Goal: Task Accomplishment & Management: Use online tool/utility

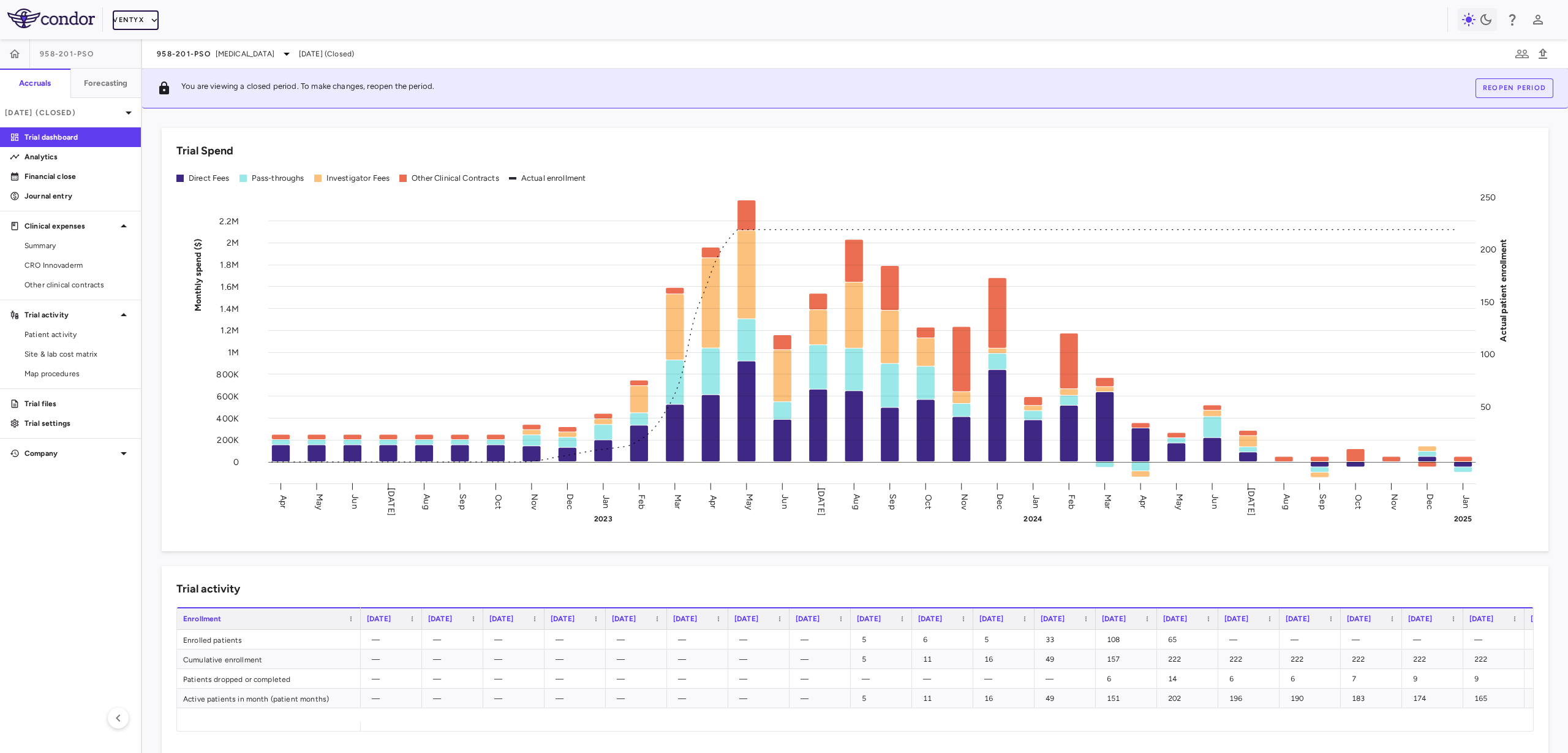
click at [138, 25] on button "Ventyx" at bounding box center [135, 20] width 46 height 20
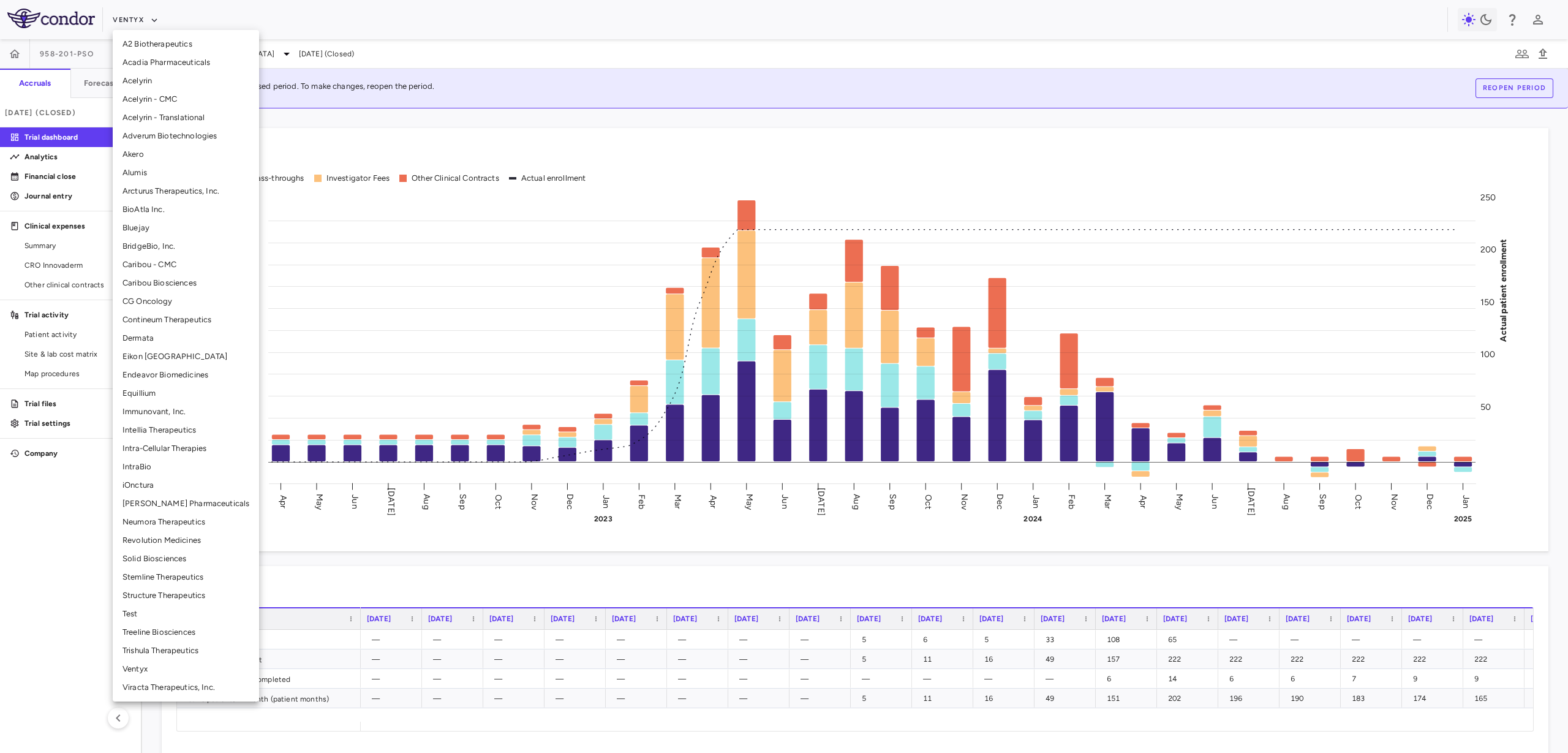
click at [164, 241] on li "BridgeBio, Inc." at bounding box center [186, 246] width 146 height 18
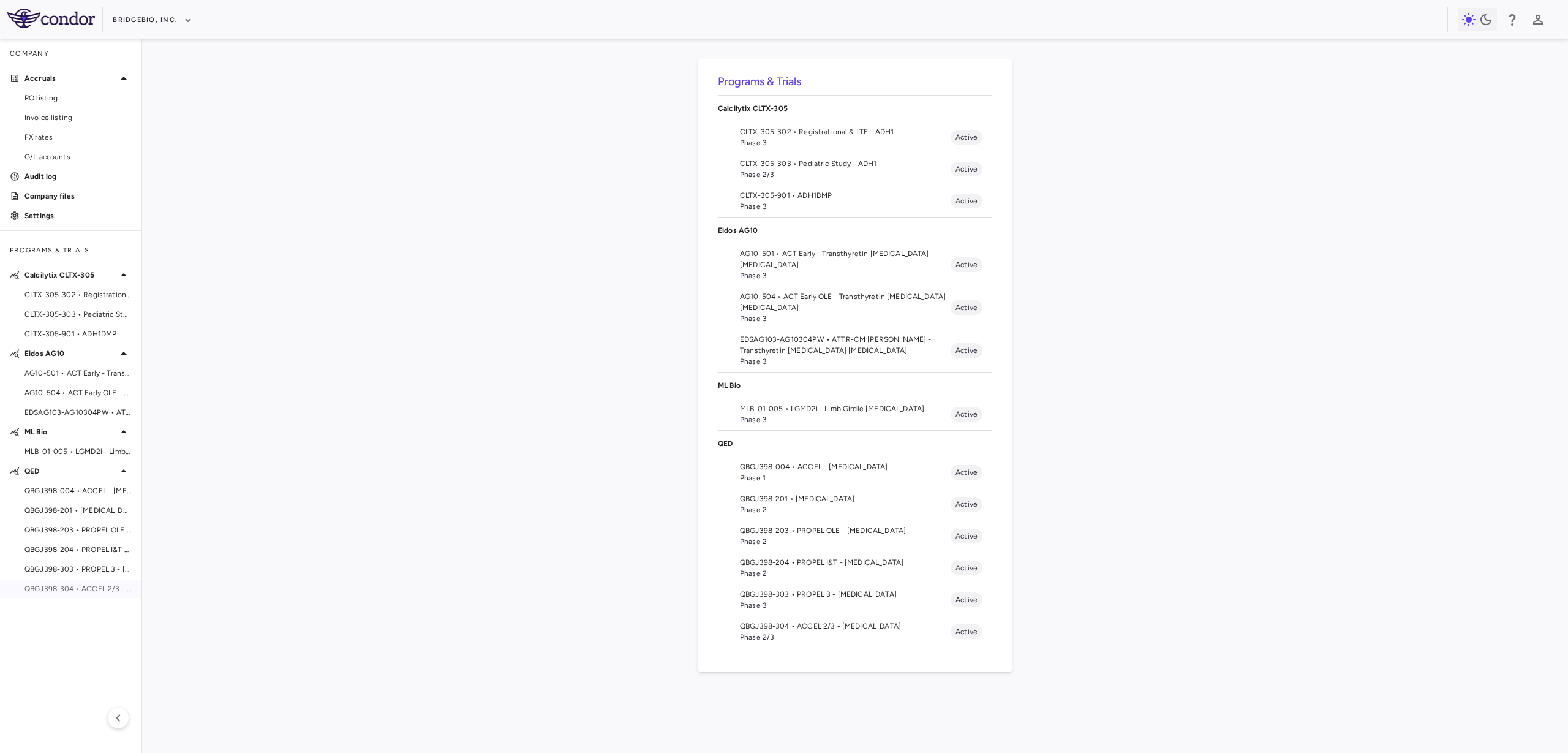
click at [94, 582] on div "QBGJ398-304 • ACCEL 2/3 - Hypochondroplasia" at bounding box center [70, 589] width 141 height 18
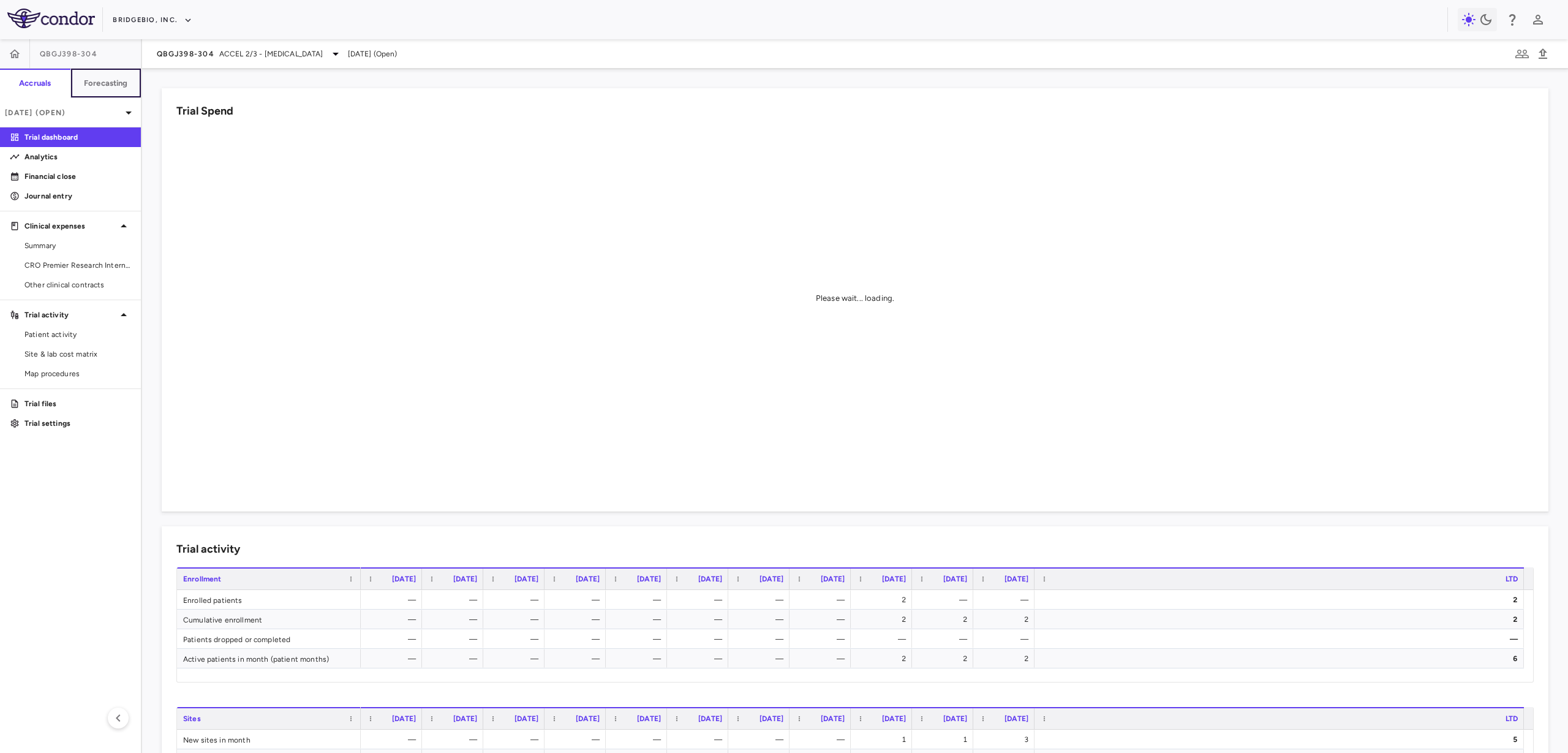
click at [109, 83] on h6 "Forecasting" at bounding box center [106, 83] width 44 height 11
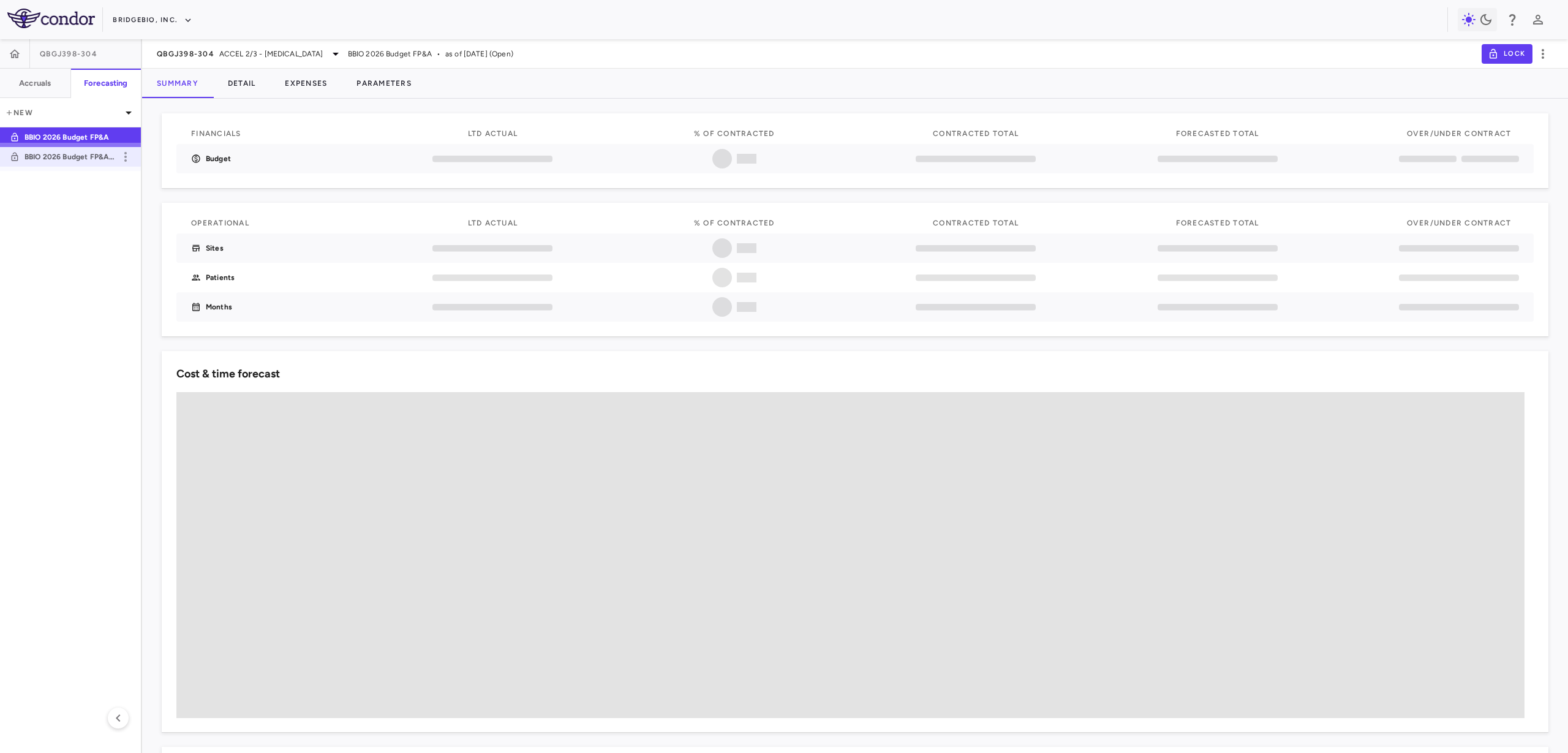
click at [71, 160] on p "BBIO 2026 Budget FP&A TEST" at bounding box center [70, 157] width 90 height 11
click at [370, 85] on button "Parameters" at bounding box center [383, 83] width 84 height 30
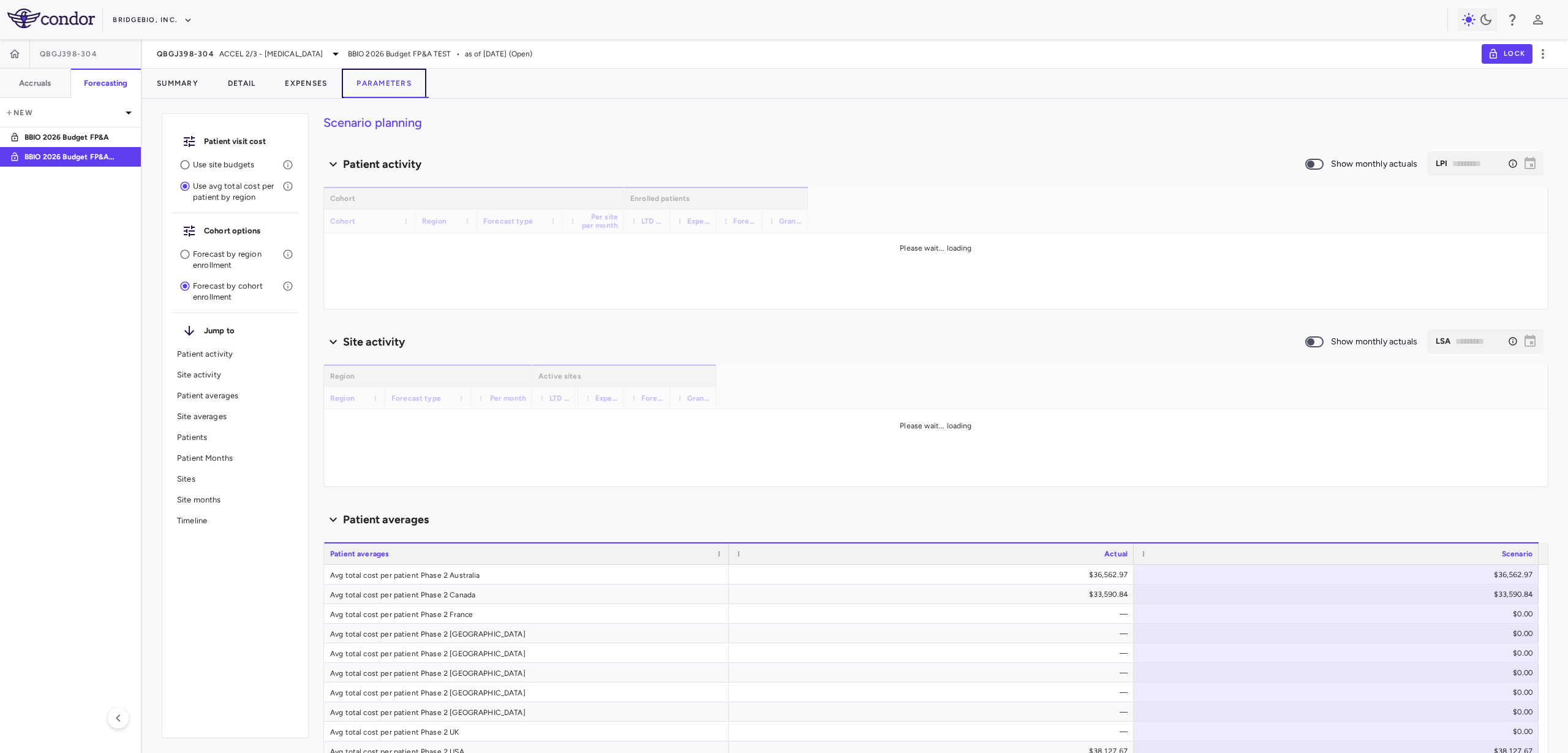
type input "********"
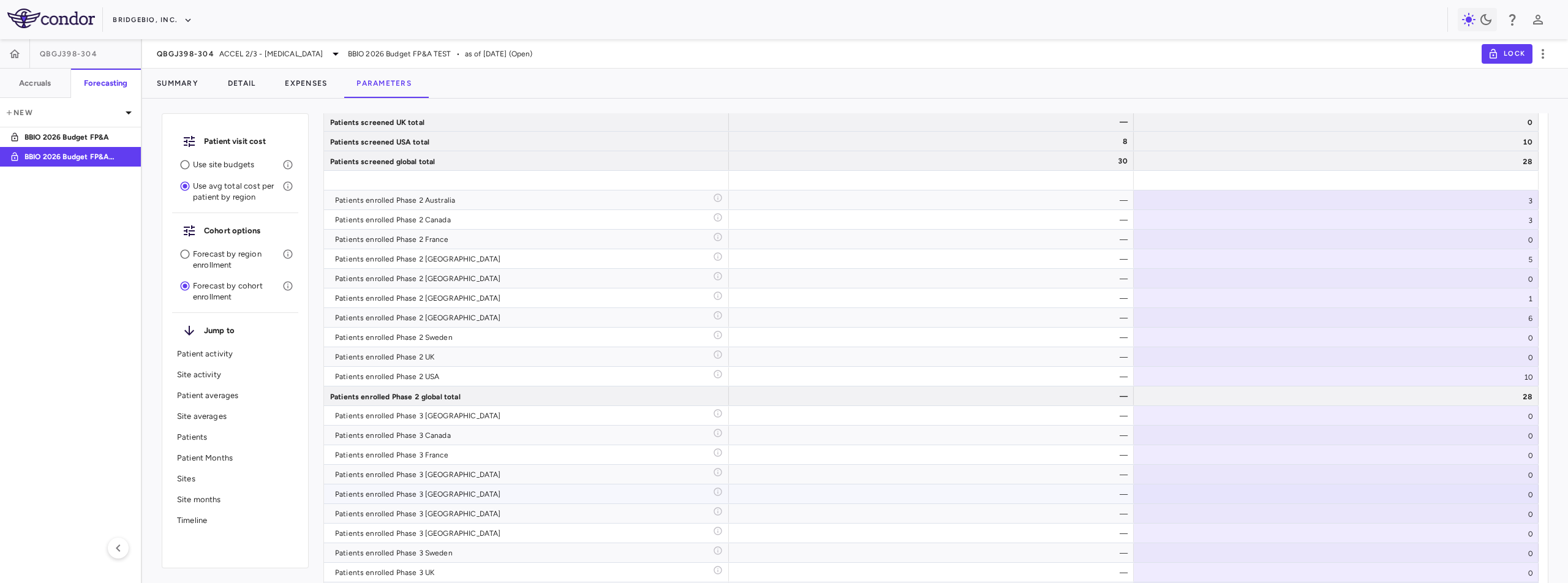
scroll to position [3855, 0]
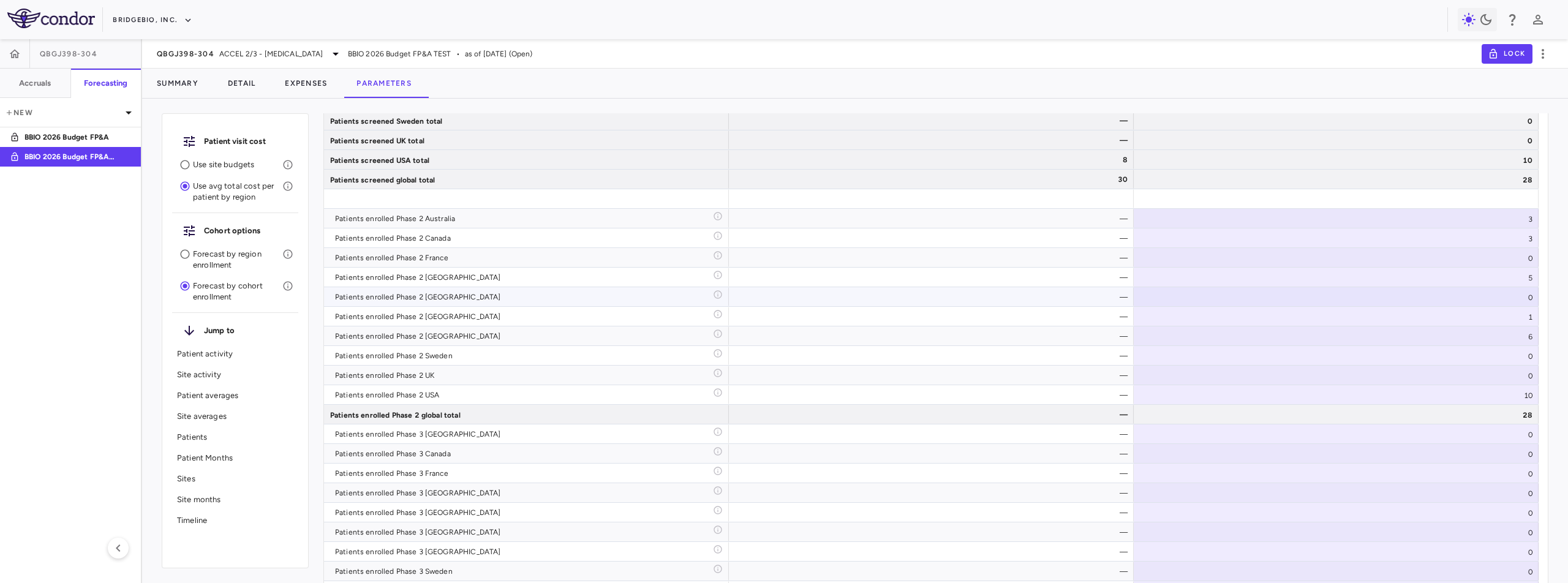
click at [370, 294] on div "Patients enrolled Phase 2 Portugal" at bounding box center [524, 297] width 378 height 20
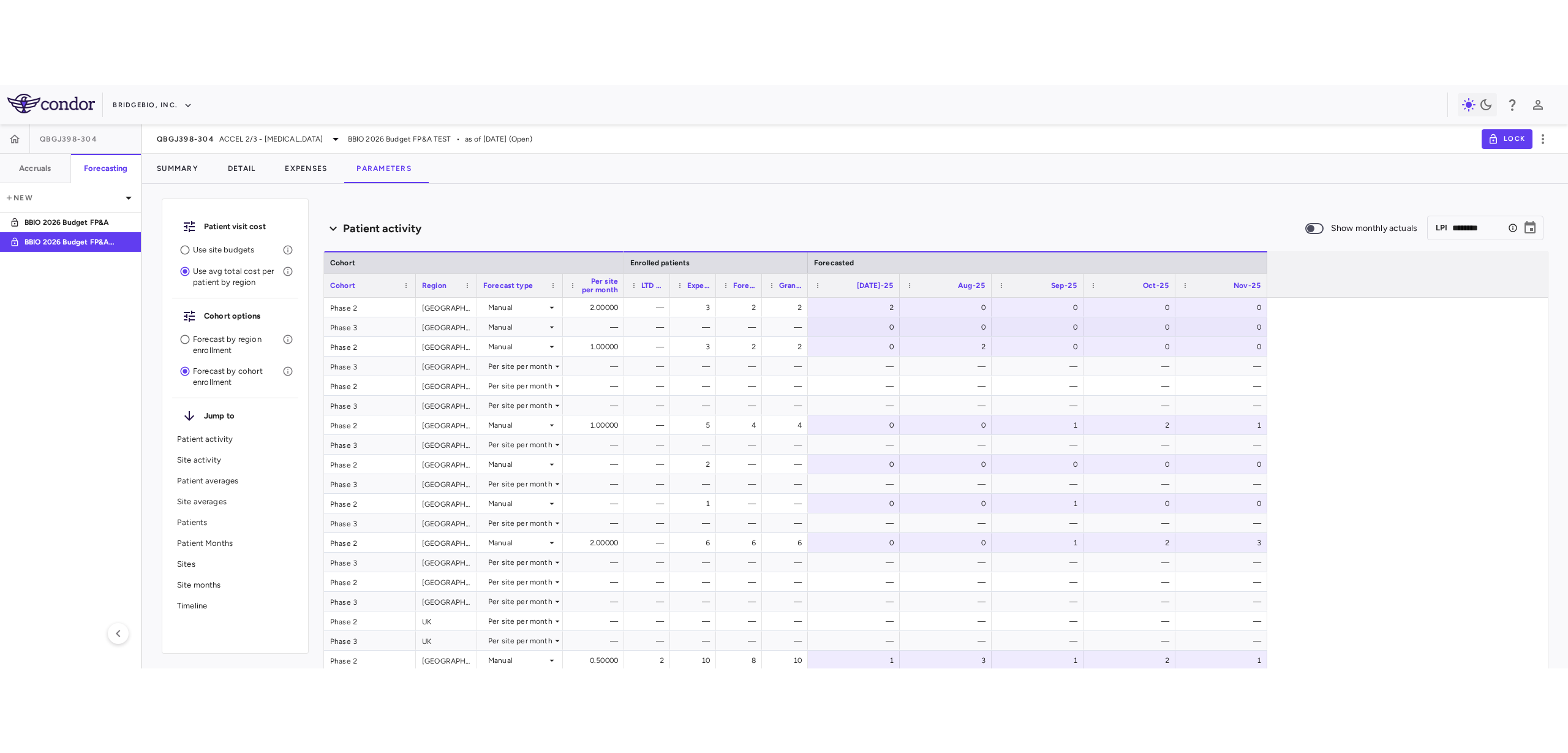
scroll to position [22, 0]
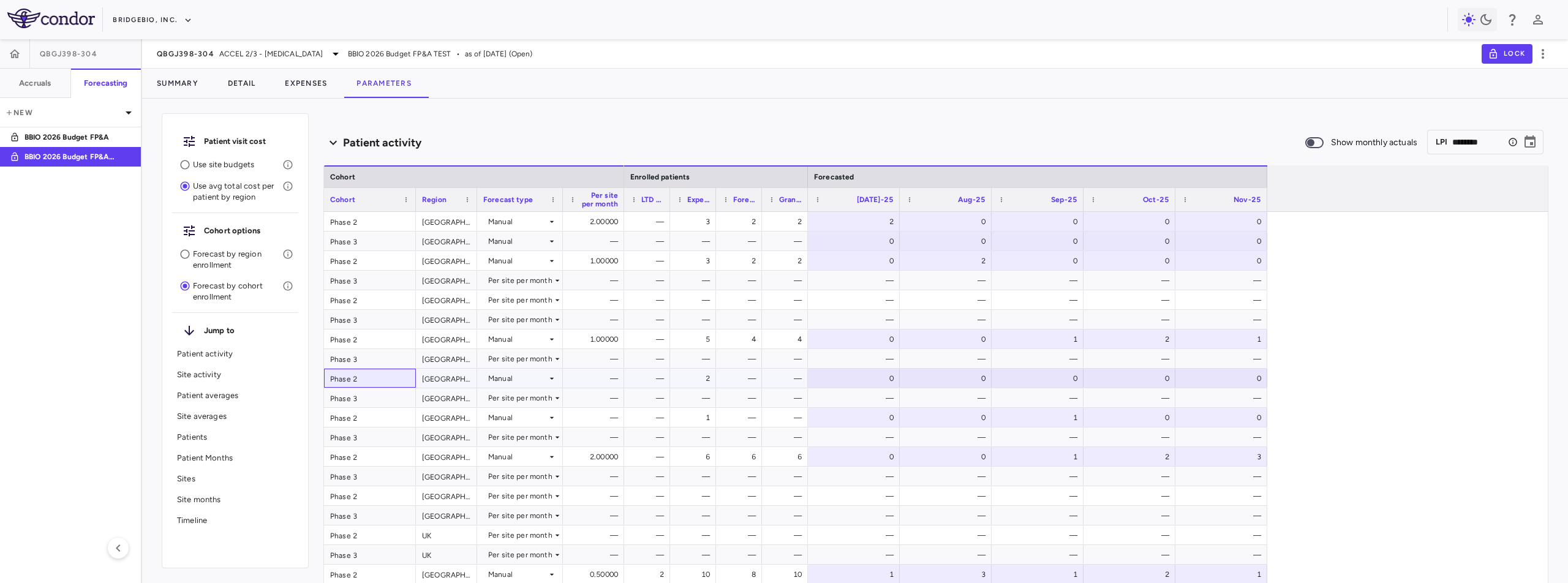
click at [330, 379] on div "Phase 2" at bounding box center [370, 378] width 92 height 19
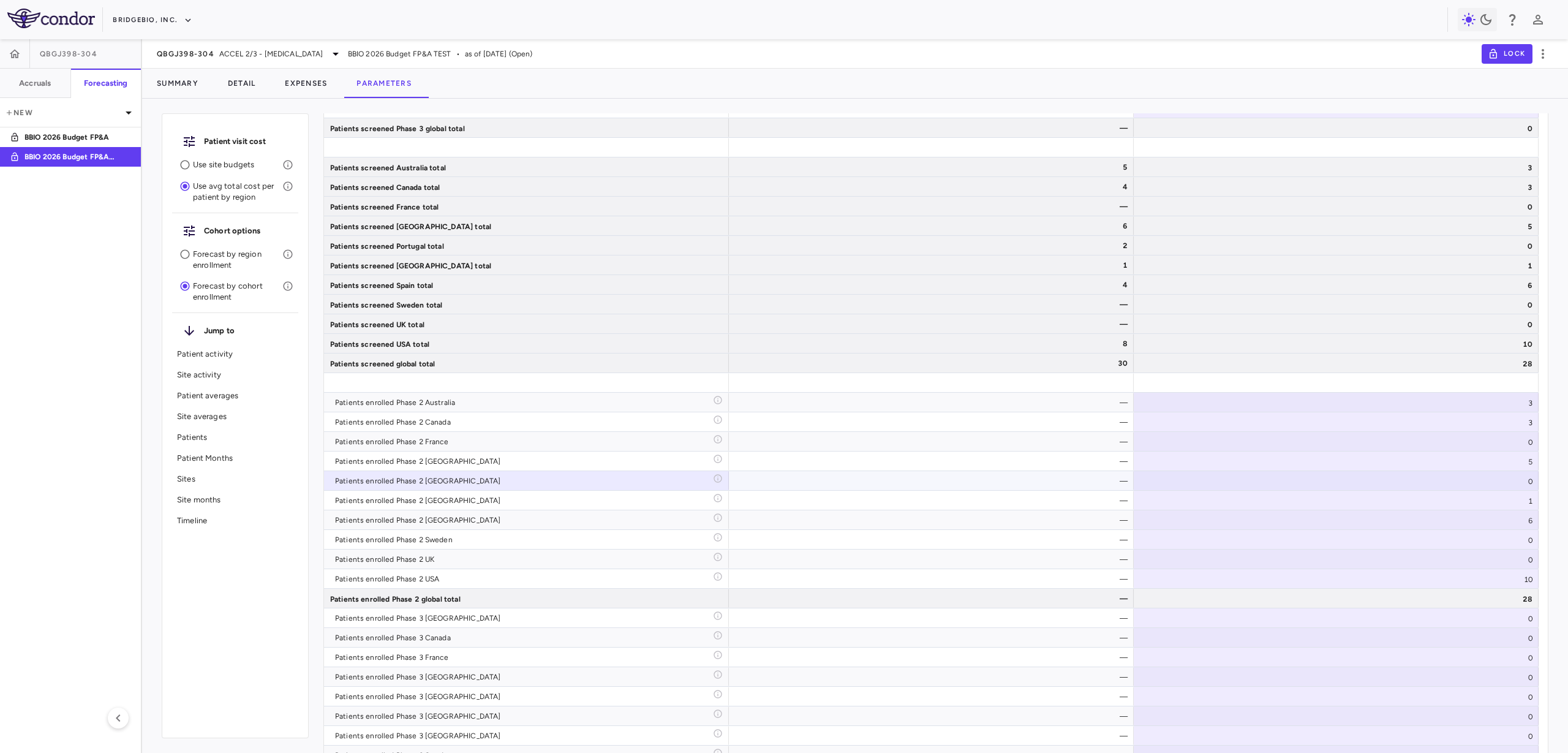
scroll to position [3828, 0]
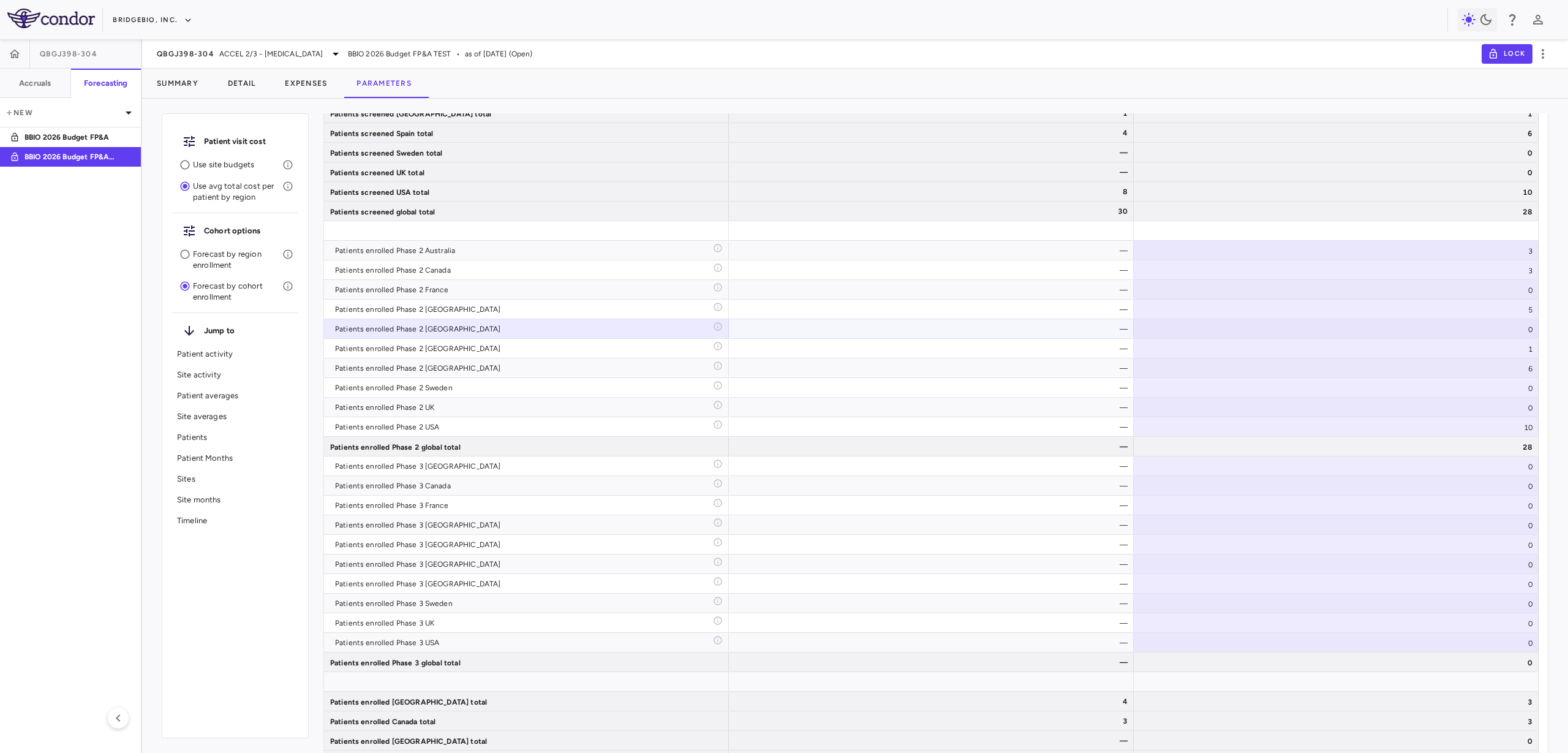
click at [1475, 325] on div "0" at bounding box center [1337, 329] width 405 height 19
click at [1475, 325] on input "*" at bounding box center [1346, 330] width 385 height 20
type input "*"
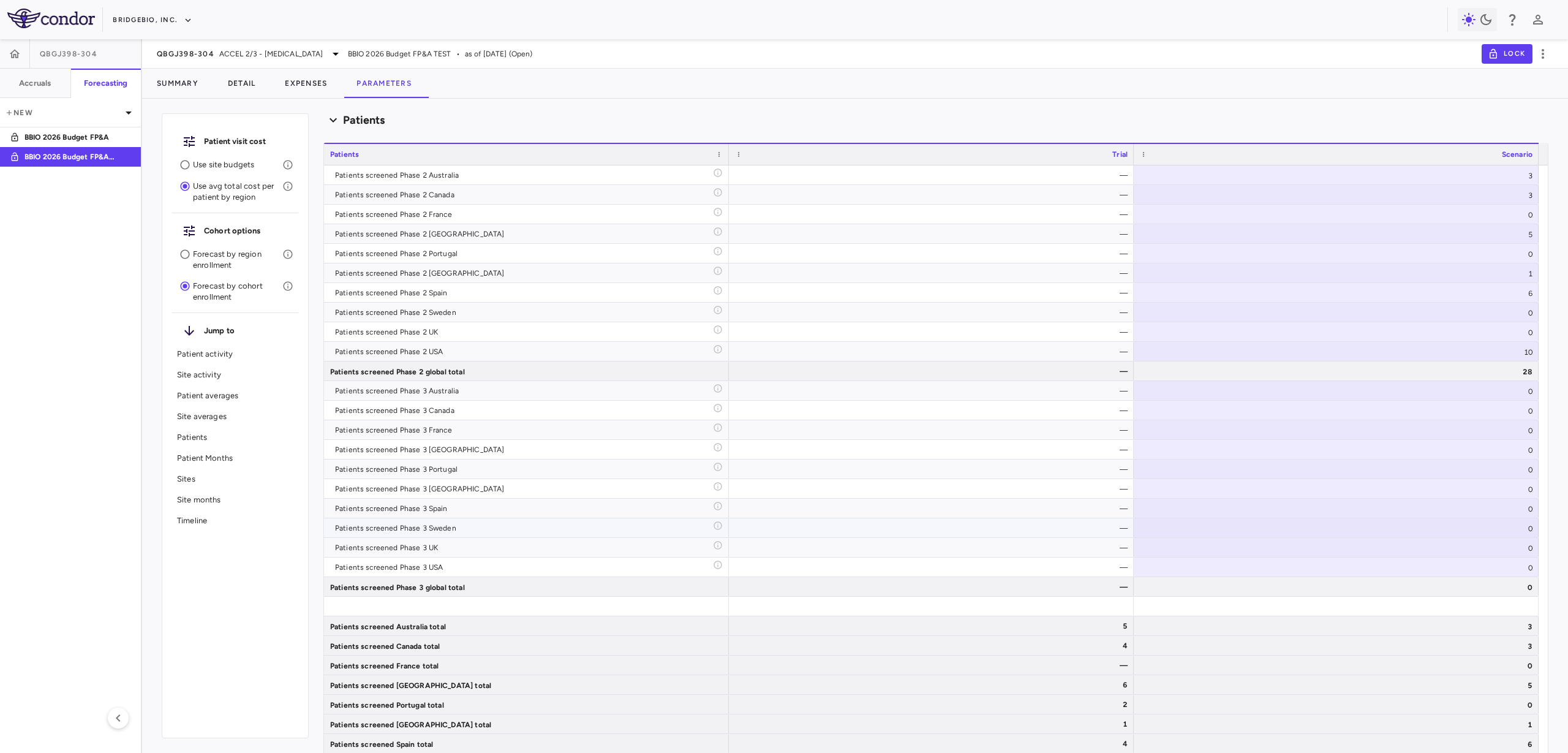
scroll to position [3080, 0]
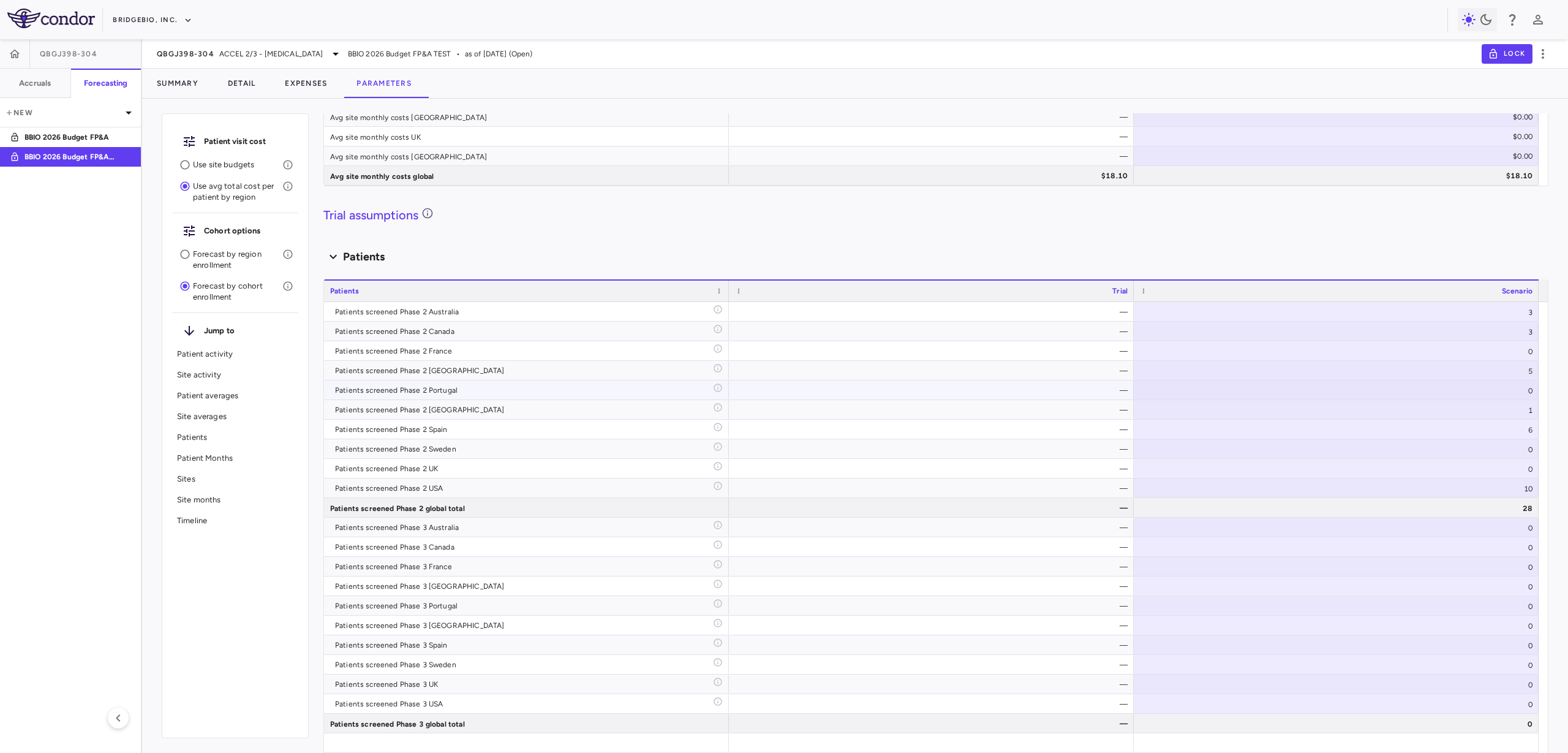
click at [375, 389] on div "Patients screened Phase 2 Portugal" at bounding box center [524, 390] width 378 height 20
click at [1484, 394] on div "0" at bounding box center [1337, 390] width 405 height 19
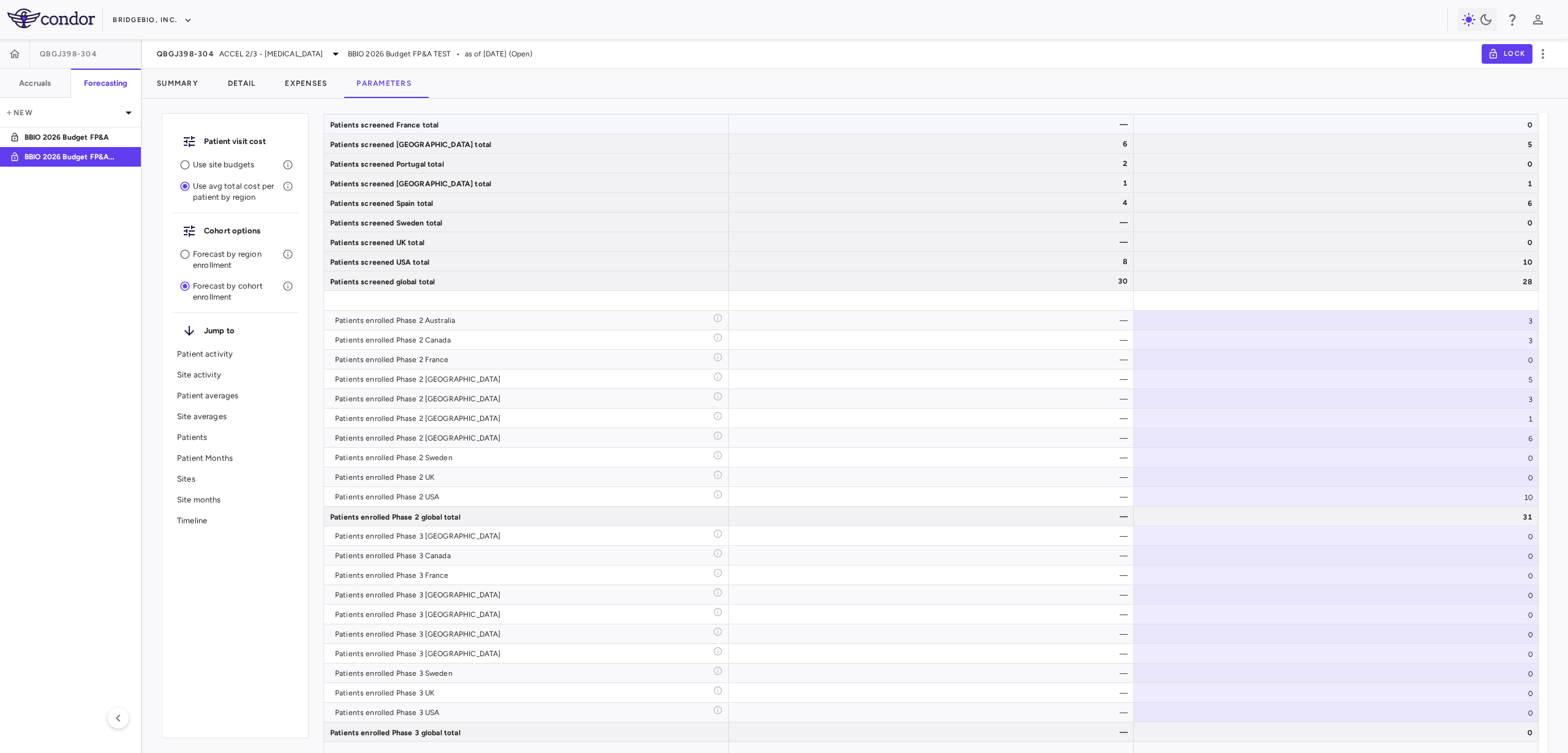
scroll to position [3832, 0]
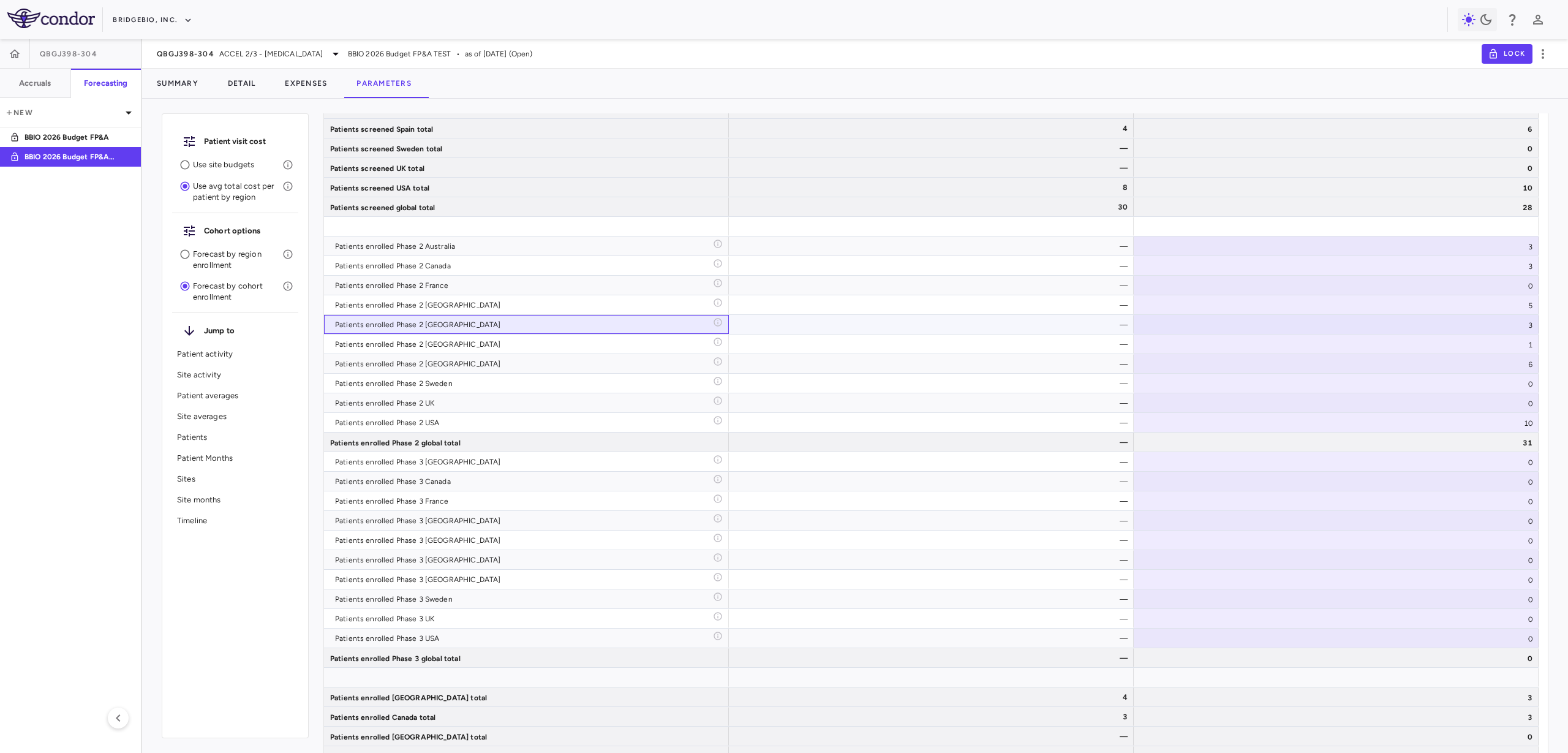
click at [563, 332] on div "Patients enrolled Phase 2 Portugal" at bounding box center [524, 325] width 378 height 20
click at [1491, 327] on div "3" at bounding box center [1337, 324] width 405 height 19
type input "*"
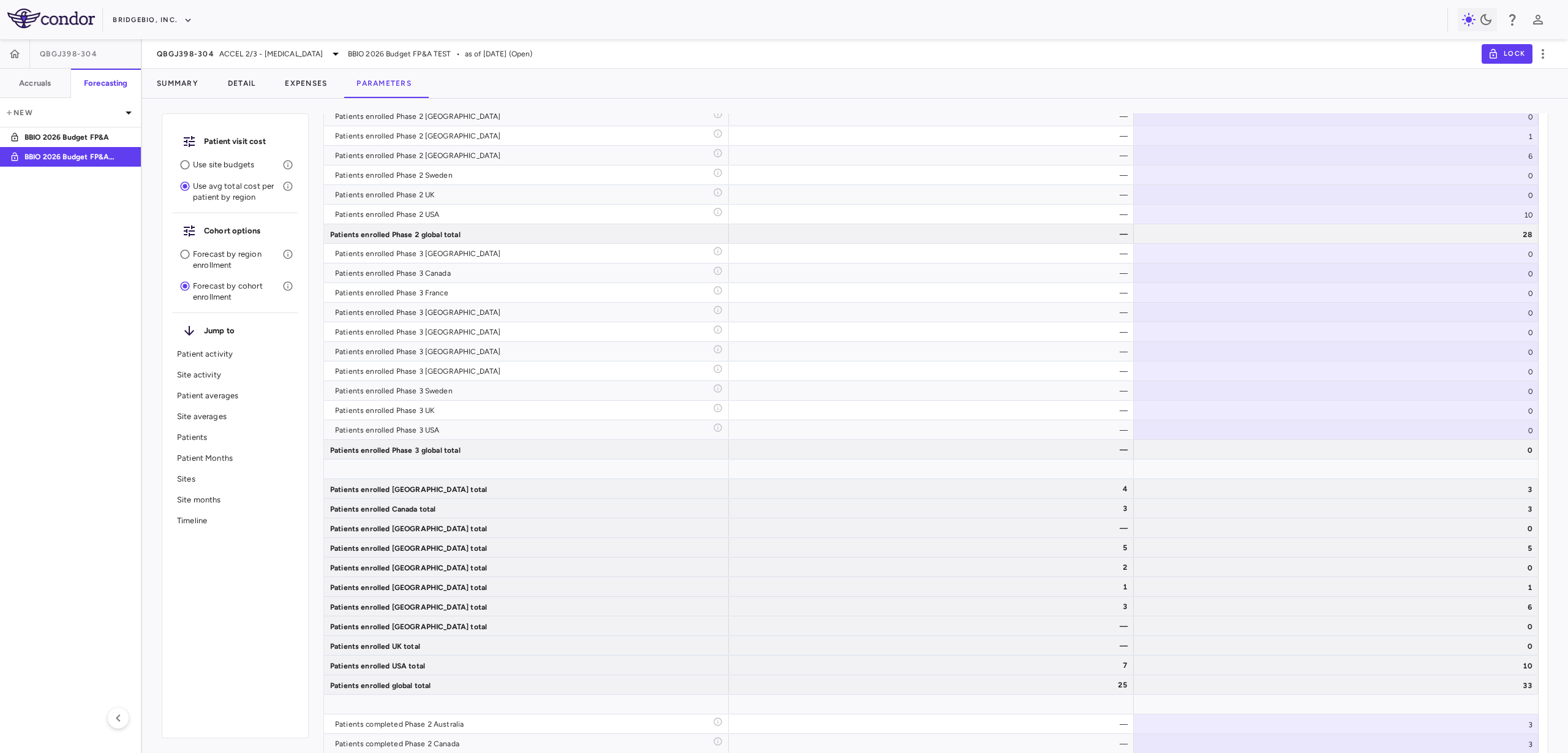
scroll to position [4019, 0]
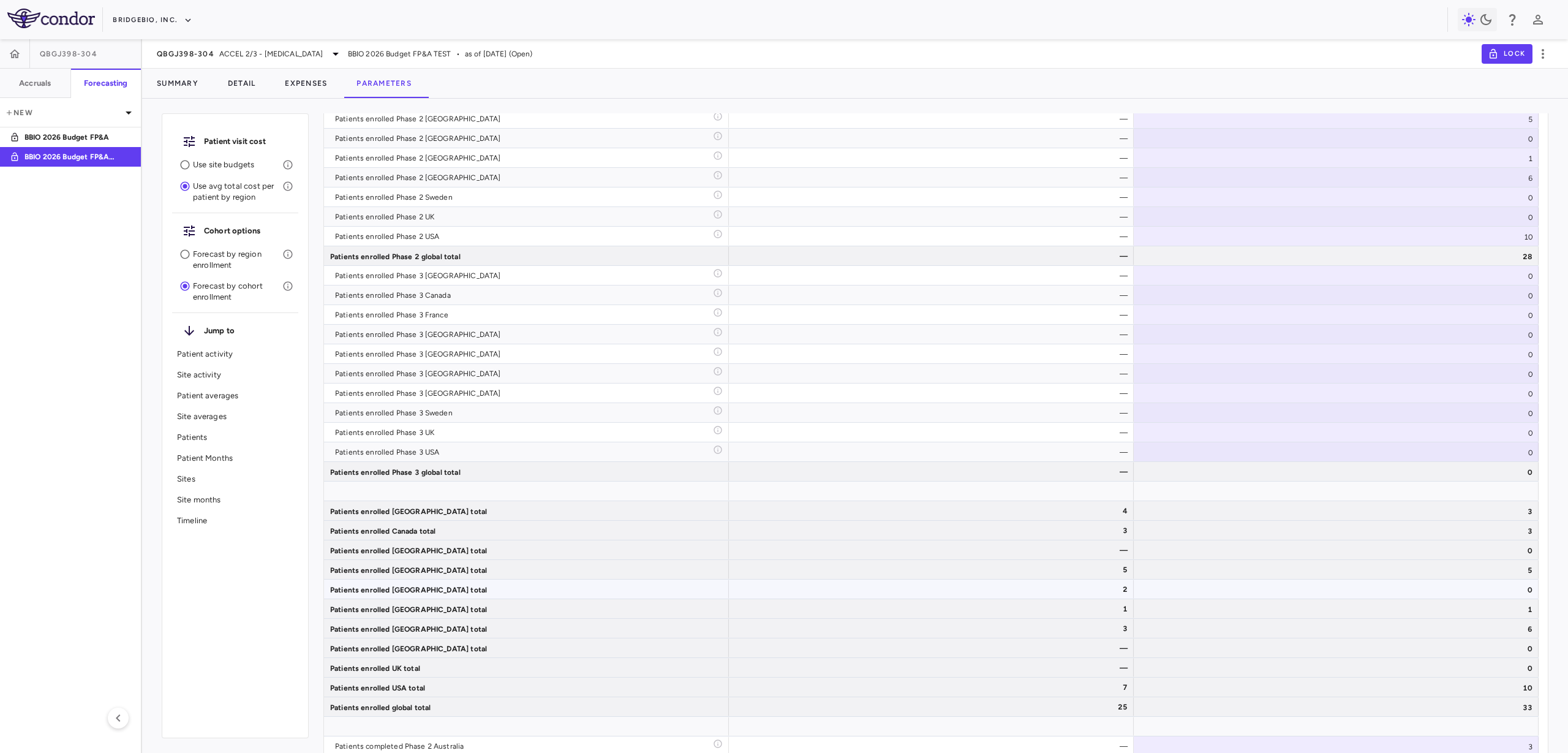
click at [388, 592] on div "Patients enrolled Portugal total" at bounding box center [527, 589] width 405 height 19
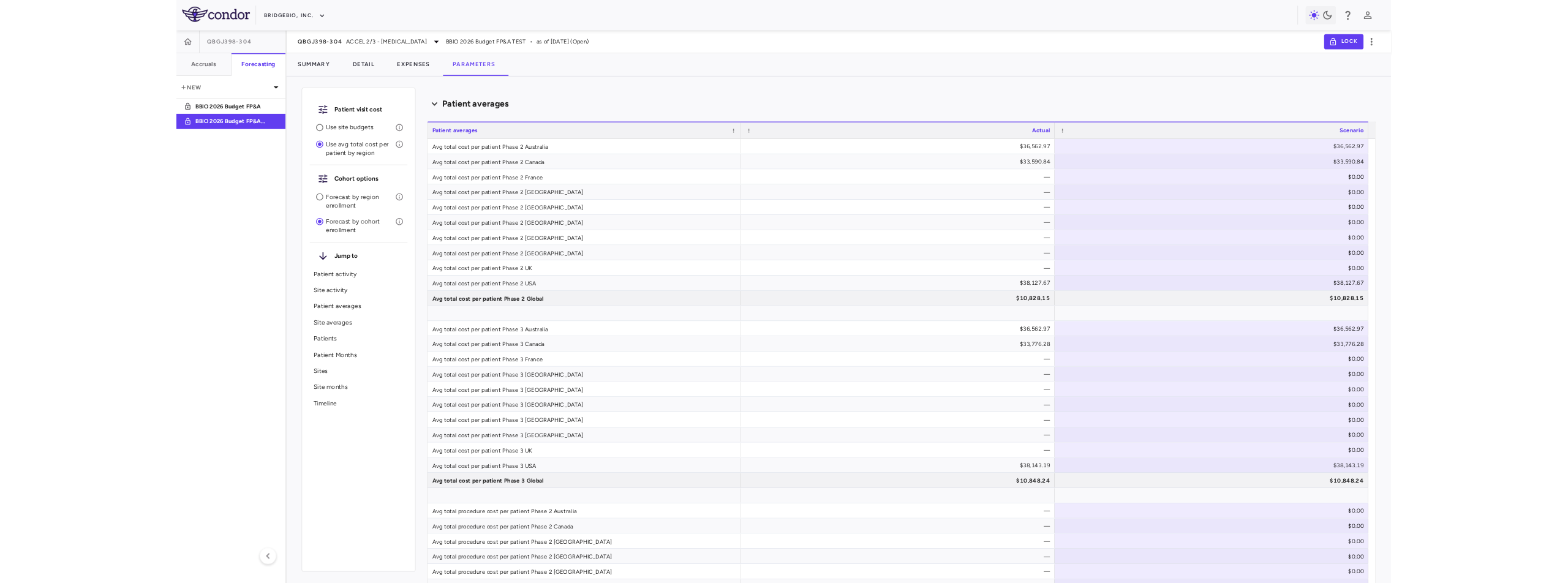
scroll to position [0, 0]
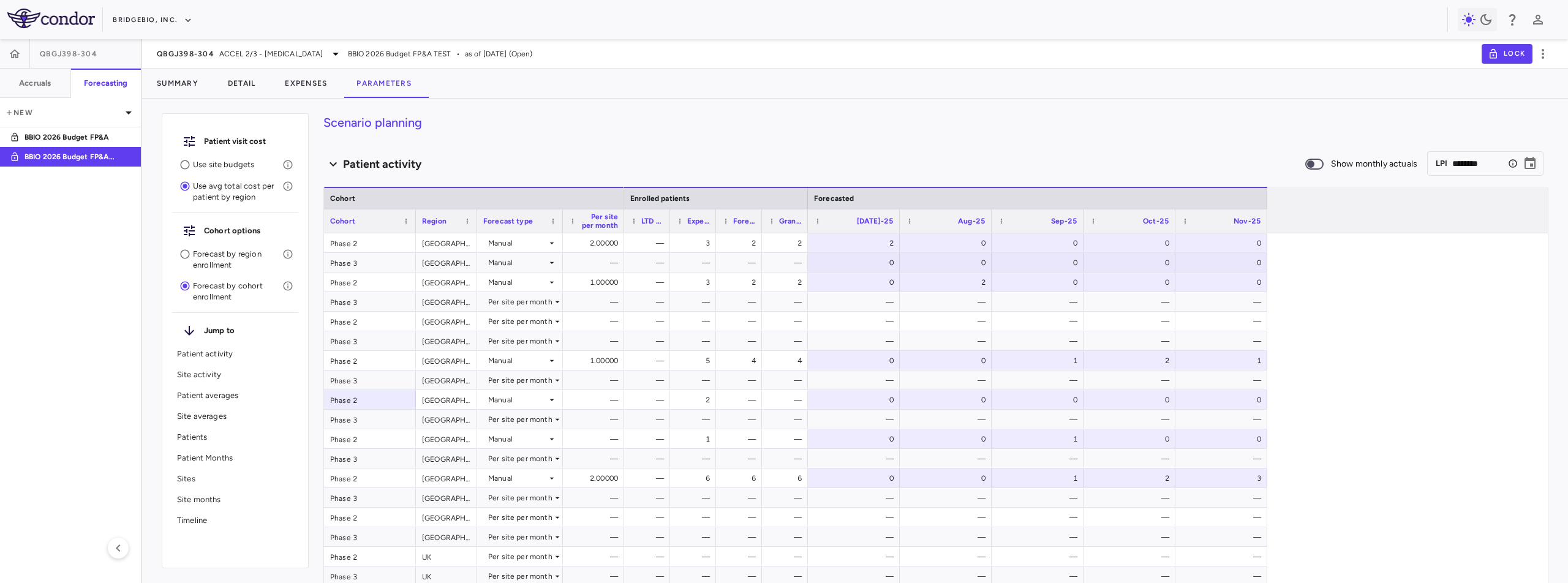
click at [548, 135] on div "Scenario planning Patient activity Show monthly actuals ​ LPI ******** ​ Drag h…" at bounding box center [936, 348] width 1225 height 470
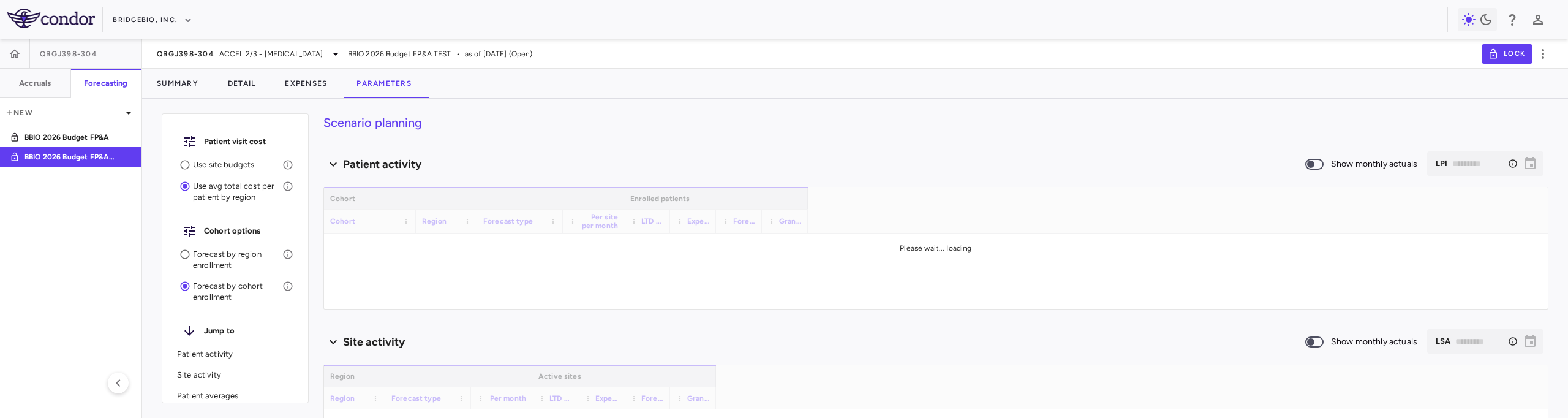
type input "********"
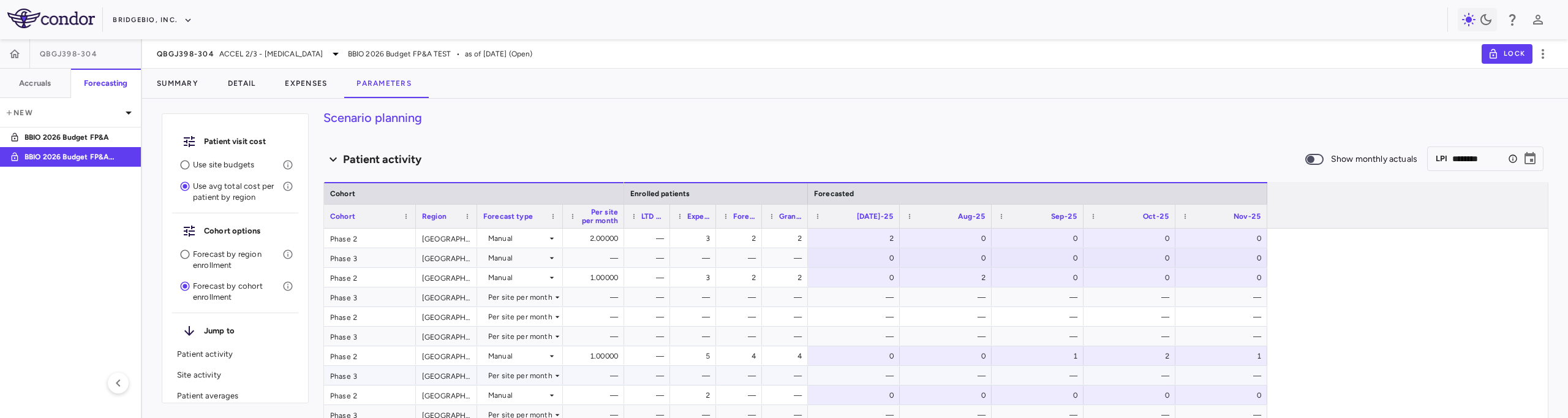
scroll to position [7, 0]
click at [585, 159] on div "Patient activity" at bounding box center [814, 157] width 982 height 17
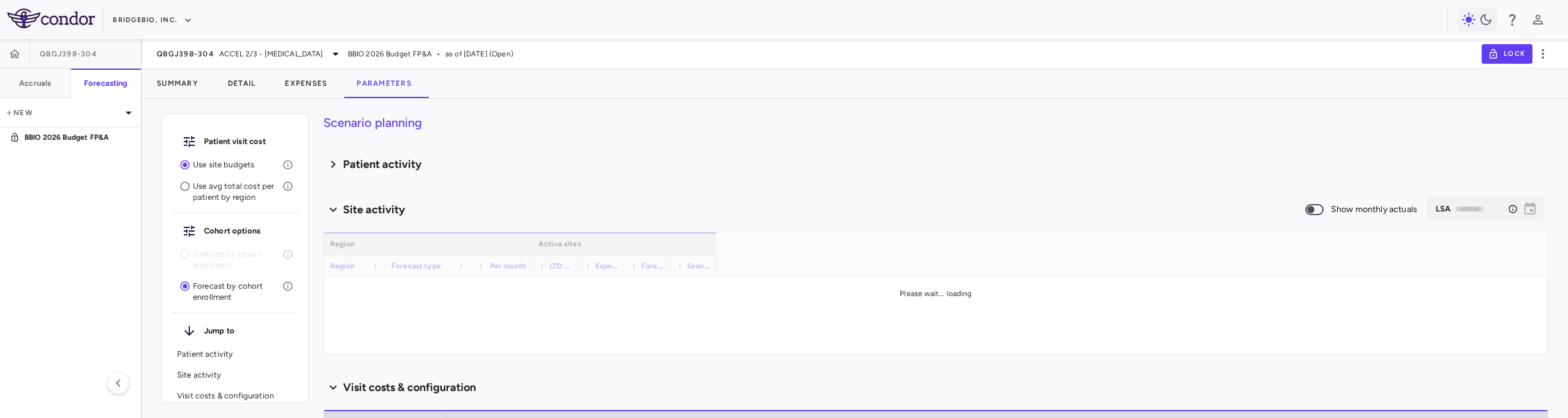
click at [334, 173] on icon at bounding box center [334, 164] width 15 height 20
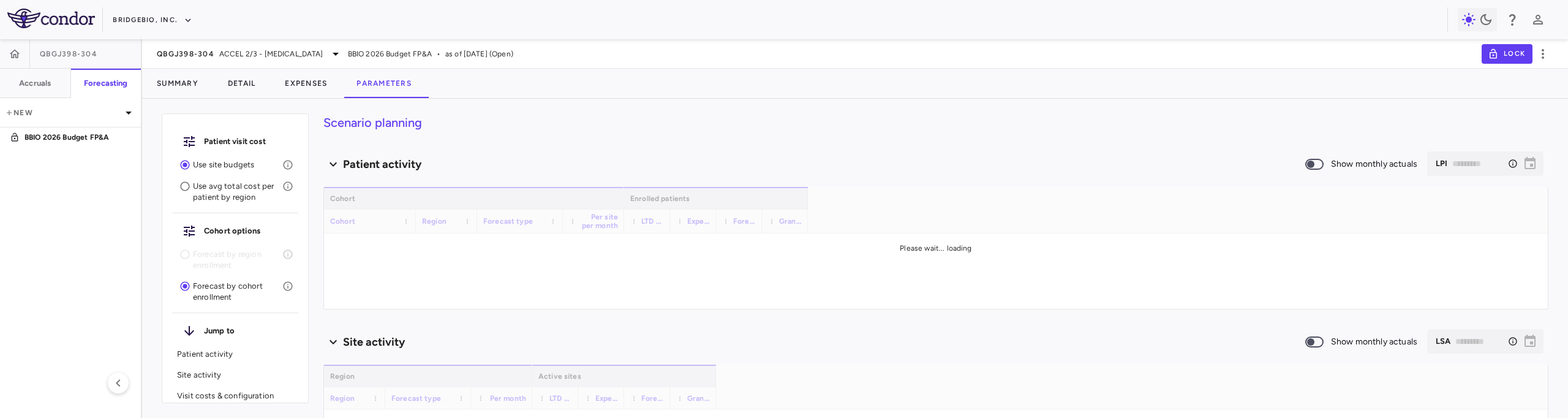
type input "********"
